Goal: Navigation & Orientation: Find specific page/section

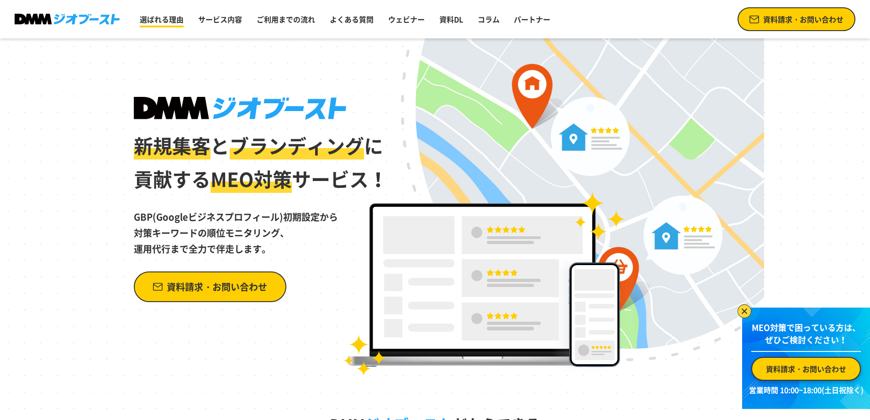
click at [165, 24] on link "選ばれる理由" at bounding box center [161, 19] width 51 height 18
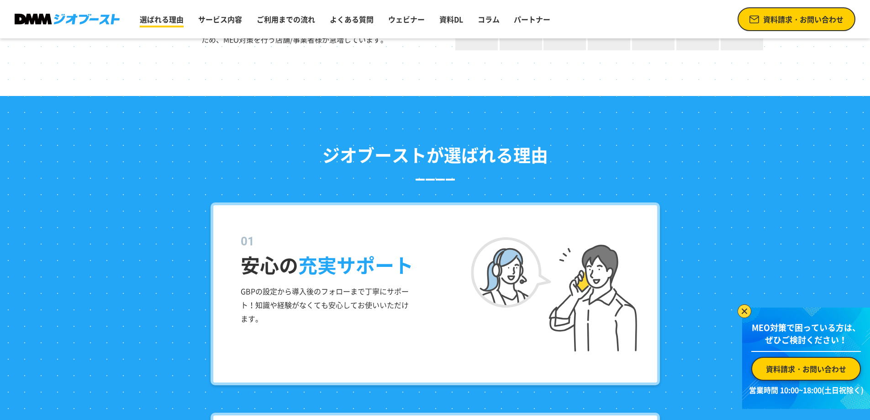
scroll to position [940, 0]
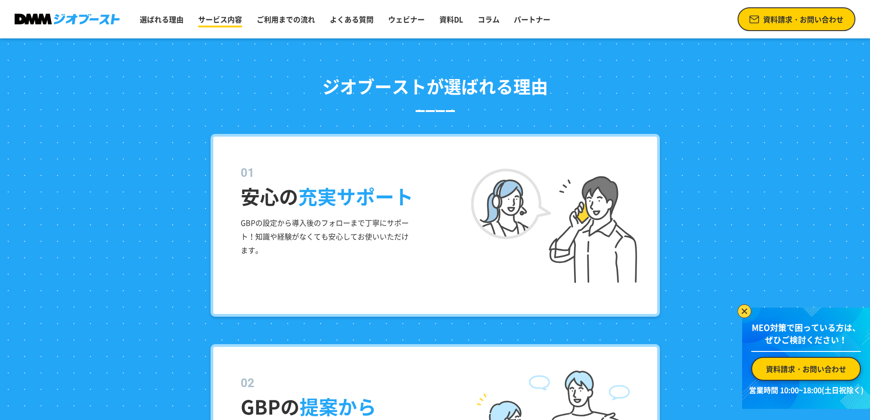
click at [226, 18] on link "サービス内容" at bounding box center [220, 19] width 51 height 18
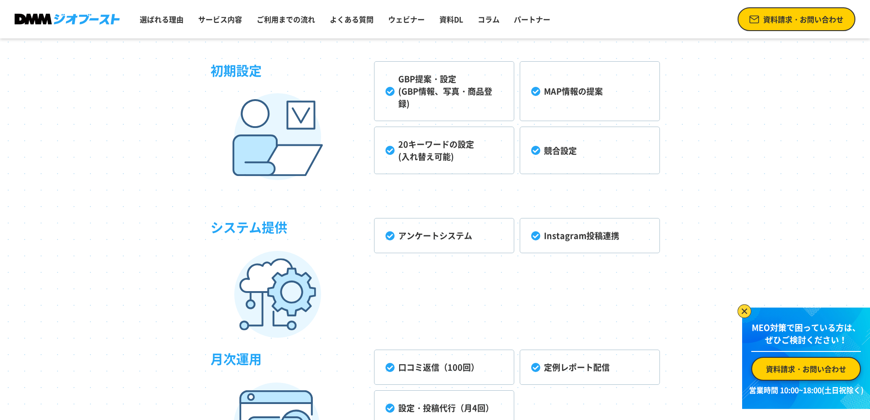
scroll to position [2326, 0]
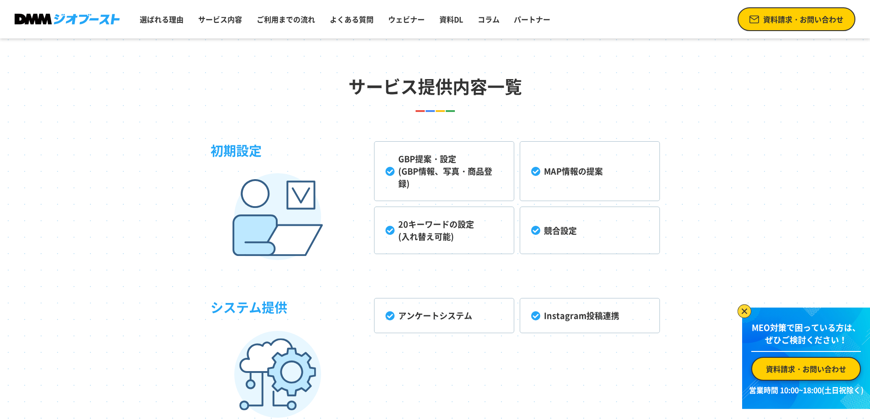
click at [398, 311] on li "アンケートシステム" at bounding box center [444, 315] width 140 height 35
click at [201, 23] on link "サービス内容" at bounding box center [220, 19] width 51 height 18
click at [545, 22] on link "パートナー" at bounding box center [532, 19] width 44 height 18
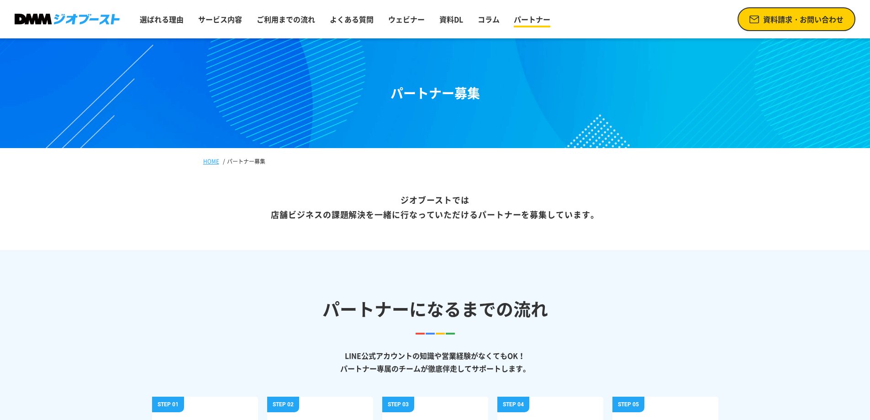
click at [540, 15] on link "パートナー" at bounding box center [532, 19] width 44 height 18
click at [539, 17] on link "パートナー" at bounding box center [532, 19] width 44 height 18
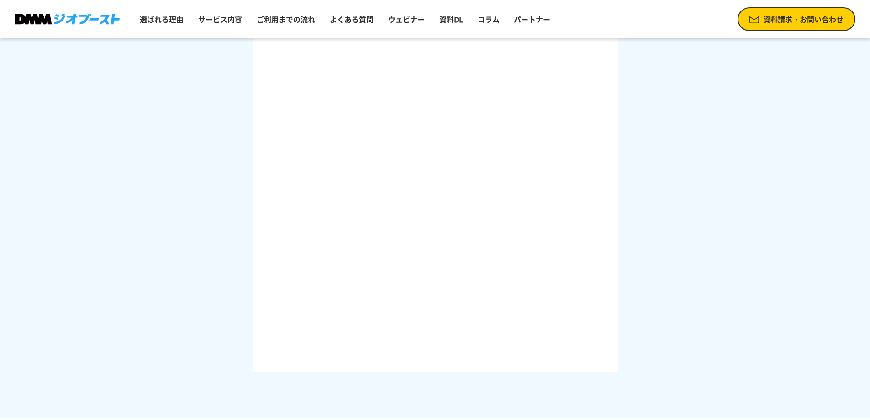
scroll to position [1358, 0]
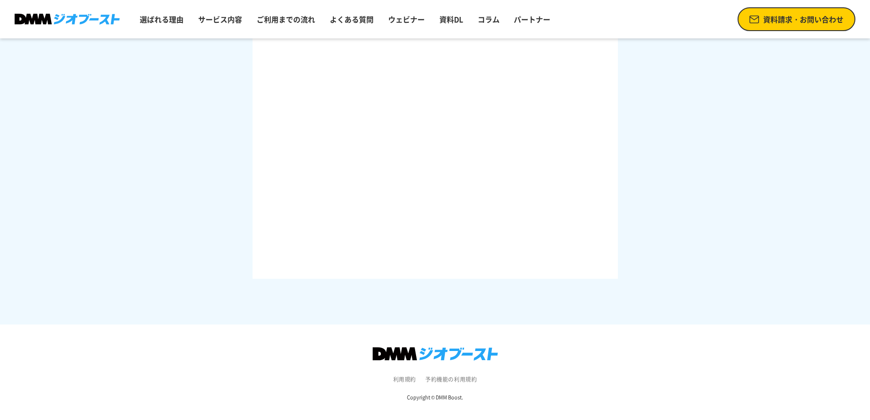
click at [402, 379] on link "利用規約" at bounding box center [404, 379] width 23 height 8
click at [80, 11] on header "選ばれる理由 サービス内容 ご利用までの流れ よくある質問 ウェビナー 資料DL コラム パートナー 資料請求・お問い合わせ" at bounding box center [435, 19] width 870 height 38
click at [73, 17] on img at bounding box center [67, 19] width 105 height 11
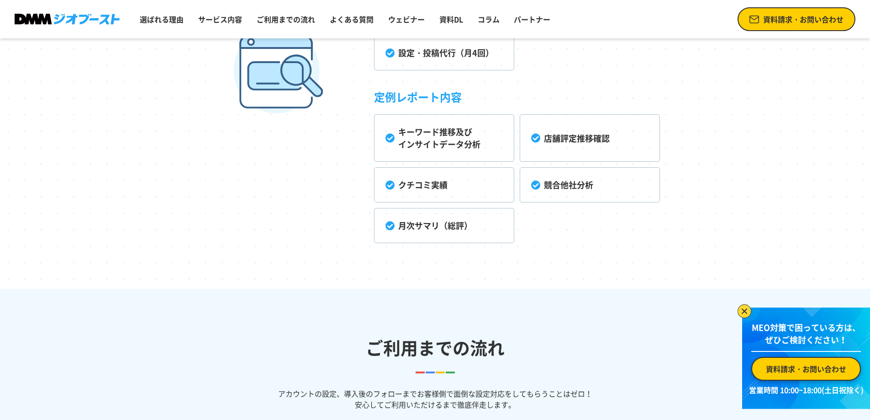
scroll to position [3747, 0]
